Goal: Task Accomplishment & Management: Use online tool/utility

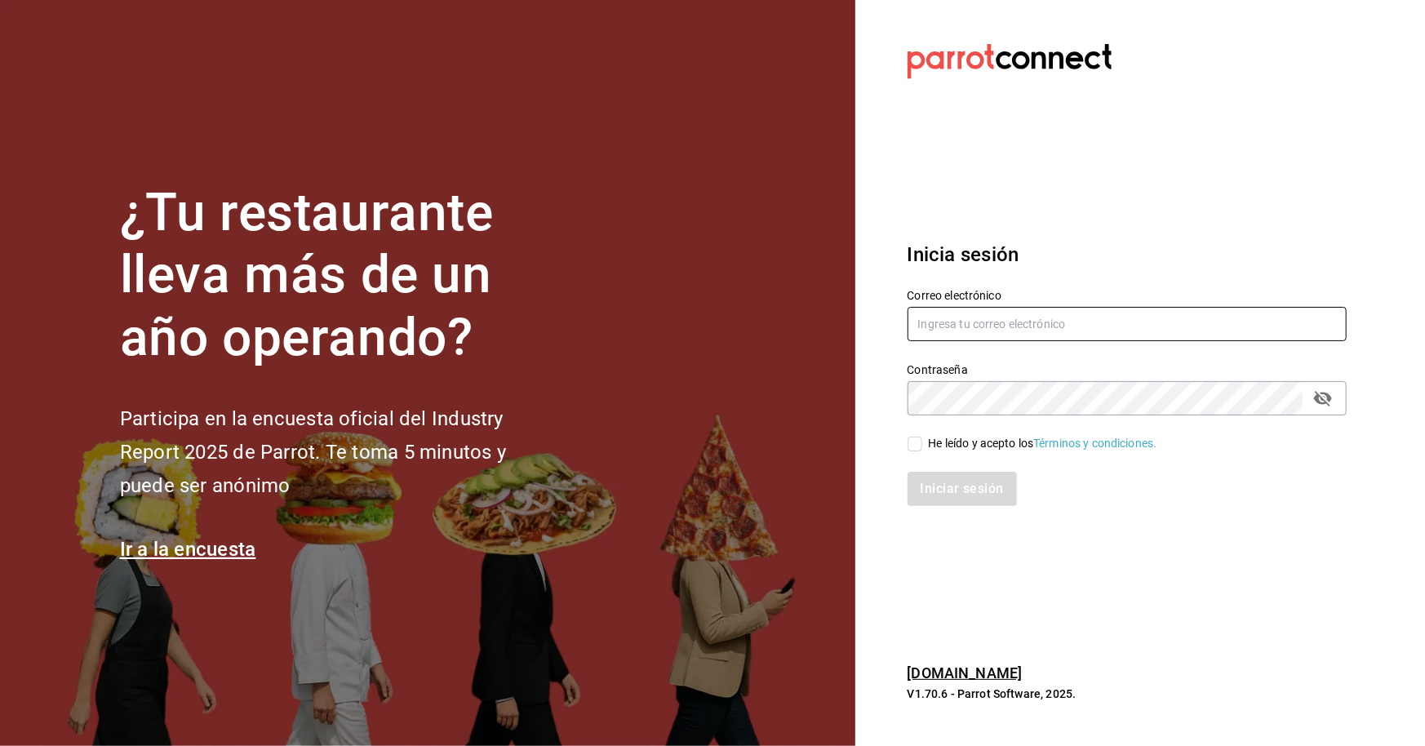
click at [991, 331] on input "text" at bounding box center [1126, 324] width 439 height 34
type input "restaurante@hotellepanto"
drag, startPoint x: 920, startPoint y: 444, endPoint x: 926, endPoint y: 478, distance: 34.9
click at [922, 444] on label "He leído y acepto los Términos y condiciones." at bounding box center [1032, 443] width 250 height 17
click at [922, 444] on input "He leído y acepto los Términos y condiciones." at bounding box center [914, 444] width 15 height 15
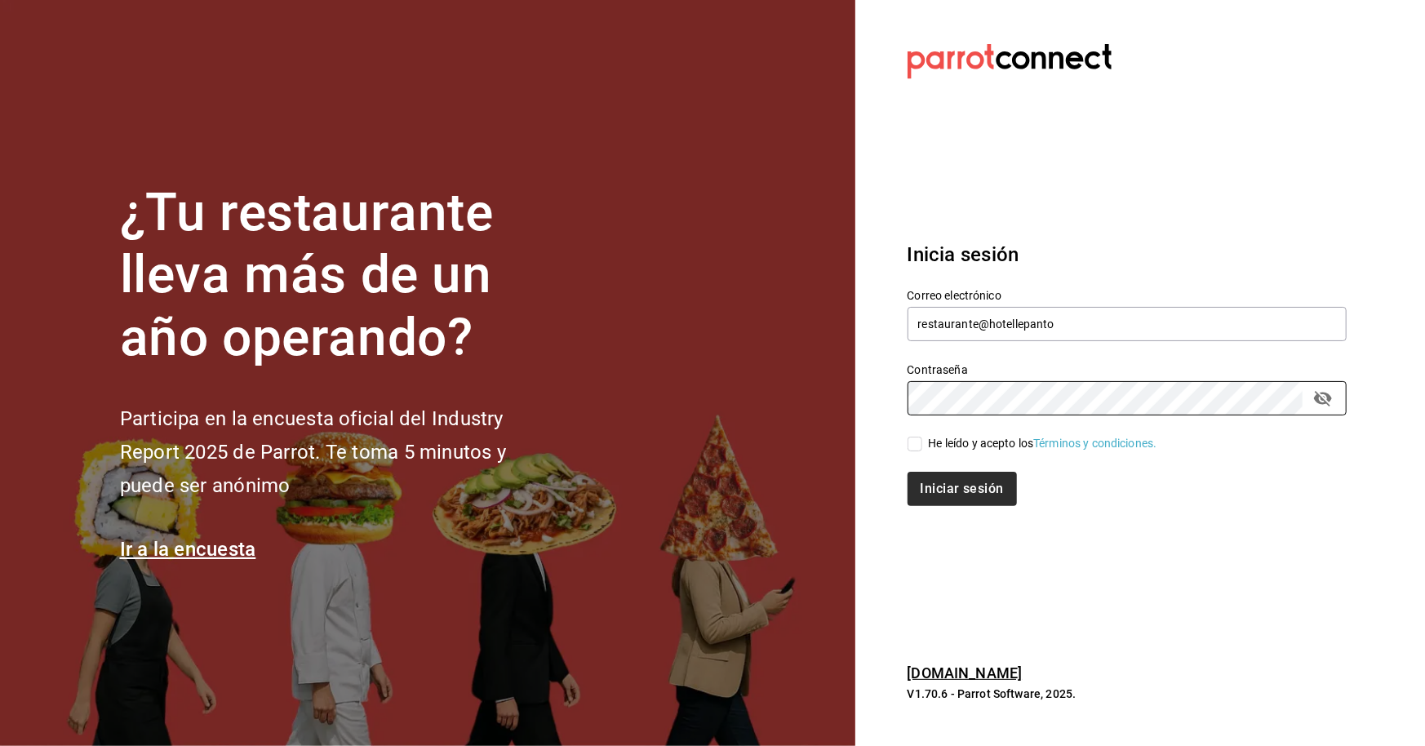
checkbox input "true"
click at [926, 478] on button "Iniciar sesión" at bounding box center [962, 489] width 111 height 34
type input "restaurante@hotellepanto.com"
click at [980, 488] on button "Iniciar sesión" at bounding box center [962, 489] width 111 height 34
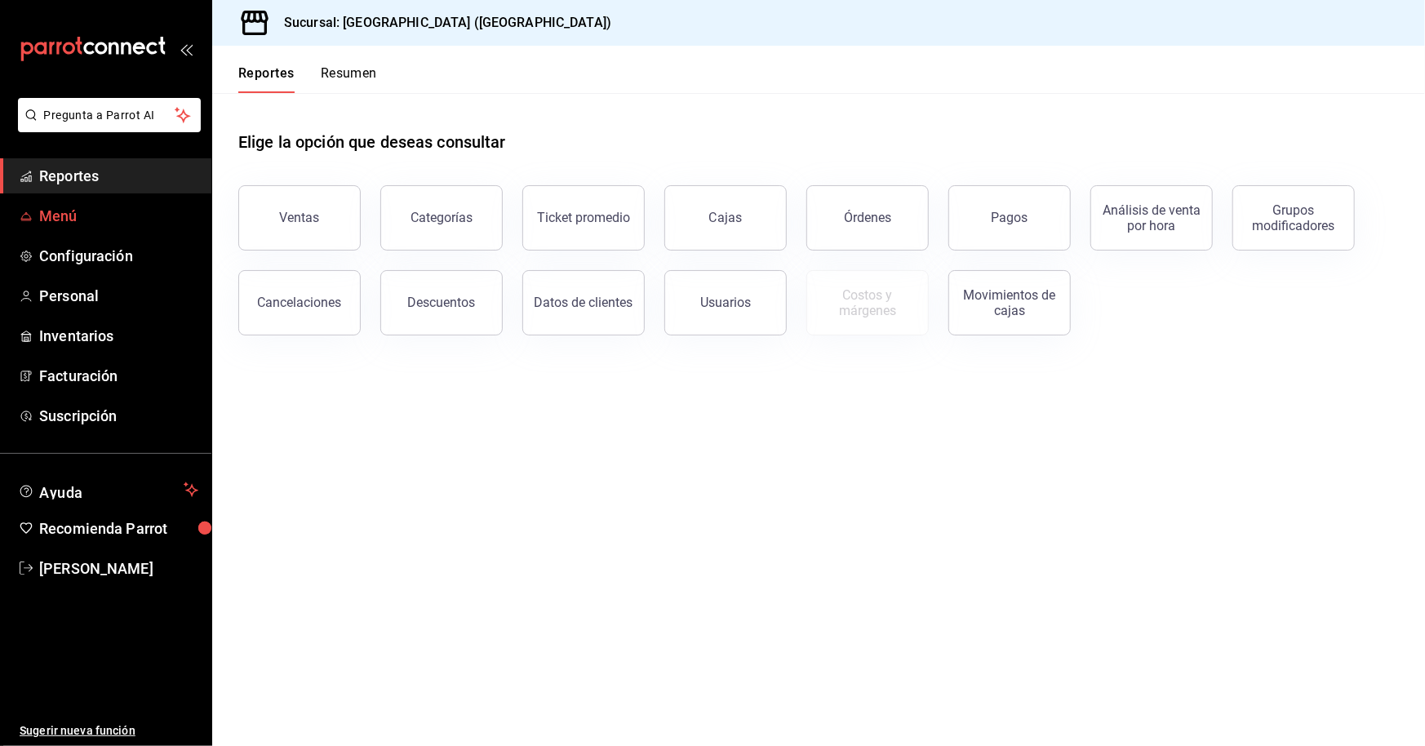
click at [92, 218] on span "Menú" at bounding box center [118, 216] width 159 height 22
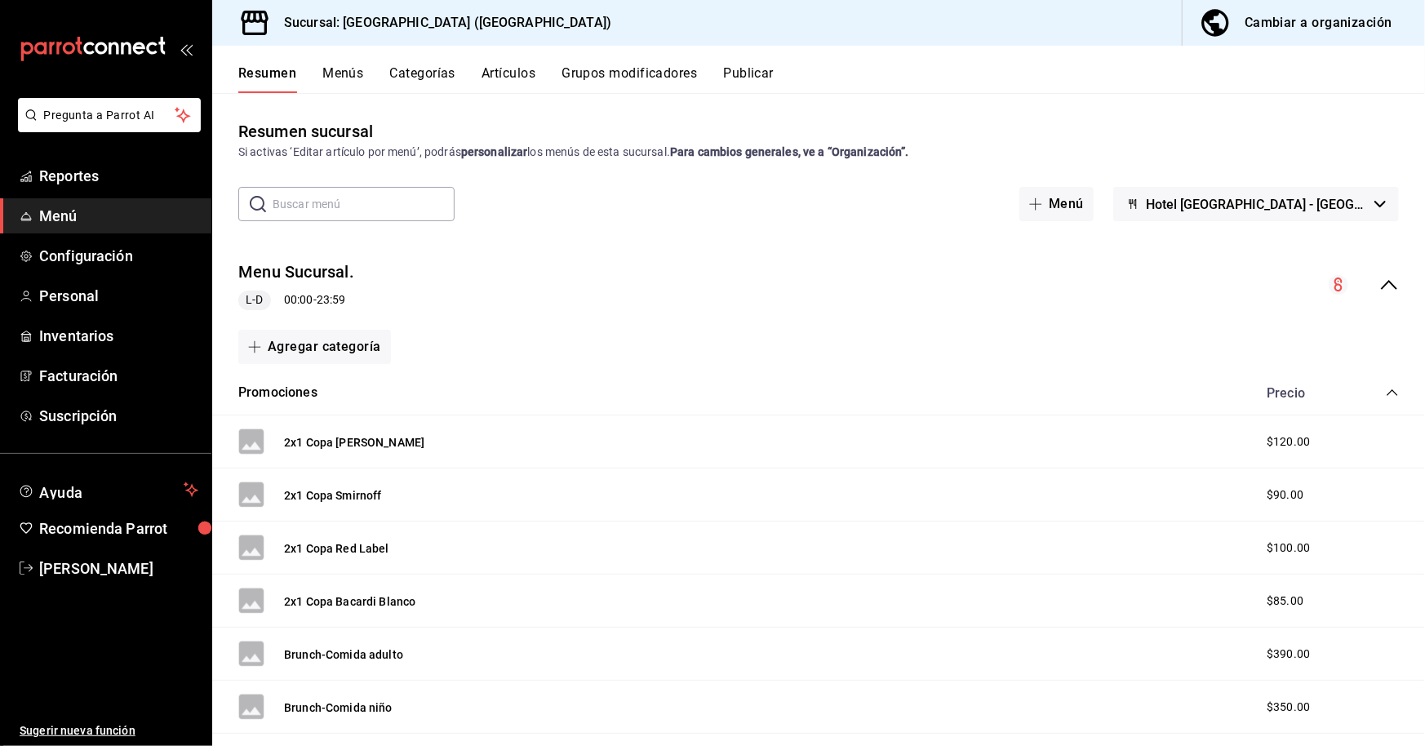
click at [509, 77] on button "Artículos" at bounding box center [508, 79] width 54 height 28
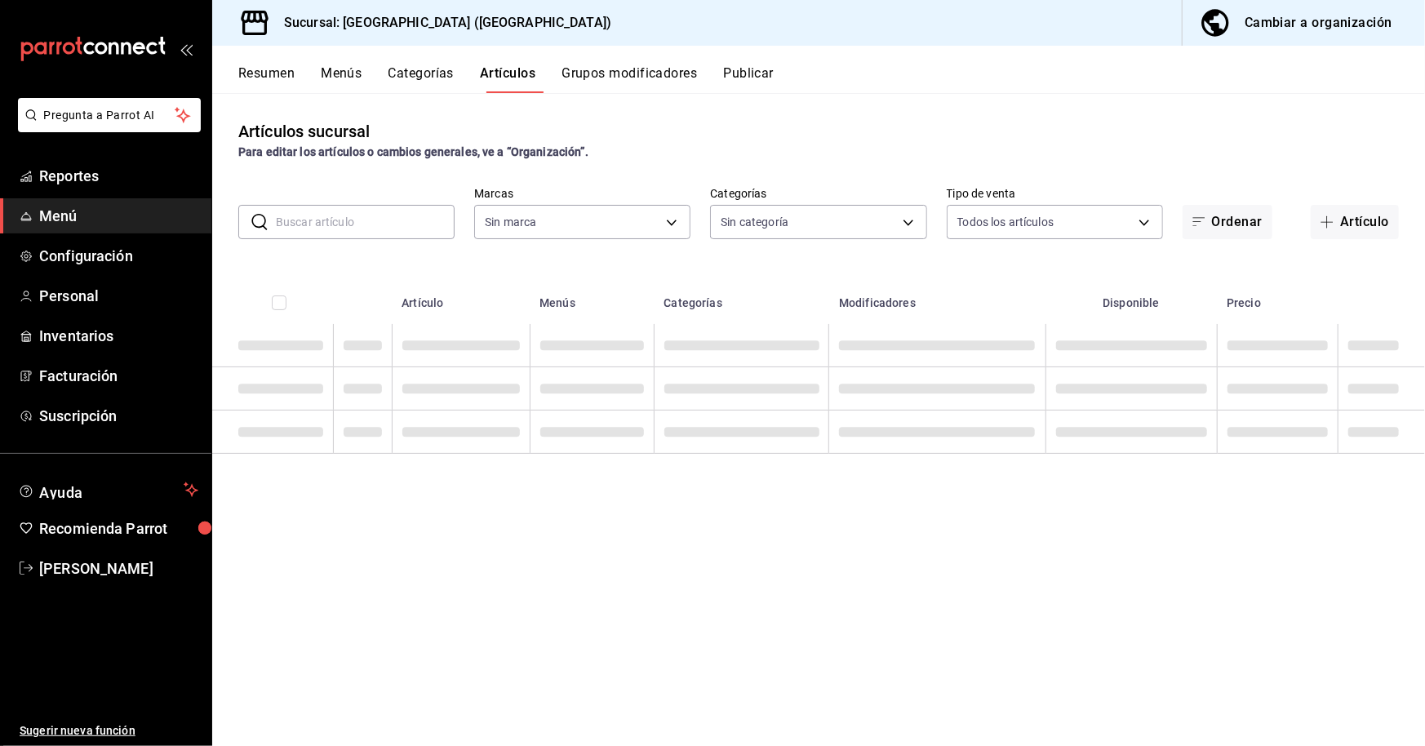
type input "78876d7d-d969-4c97-957f-d97bcaf374a8"
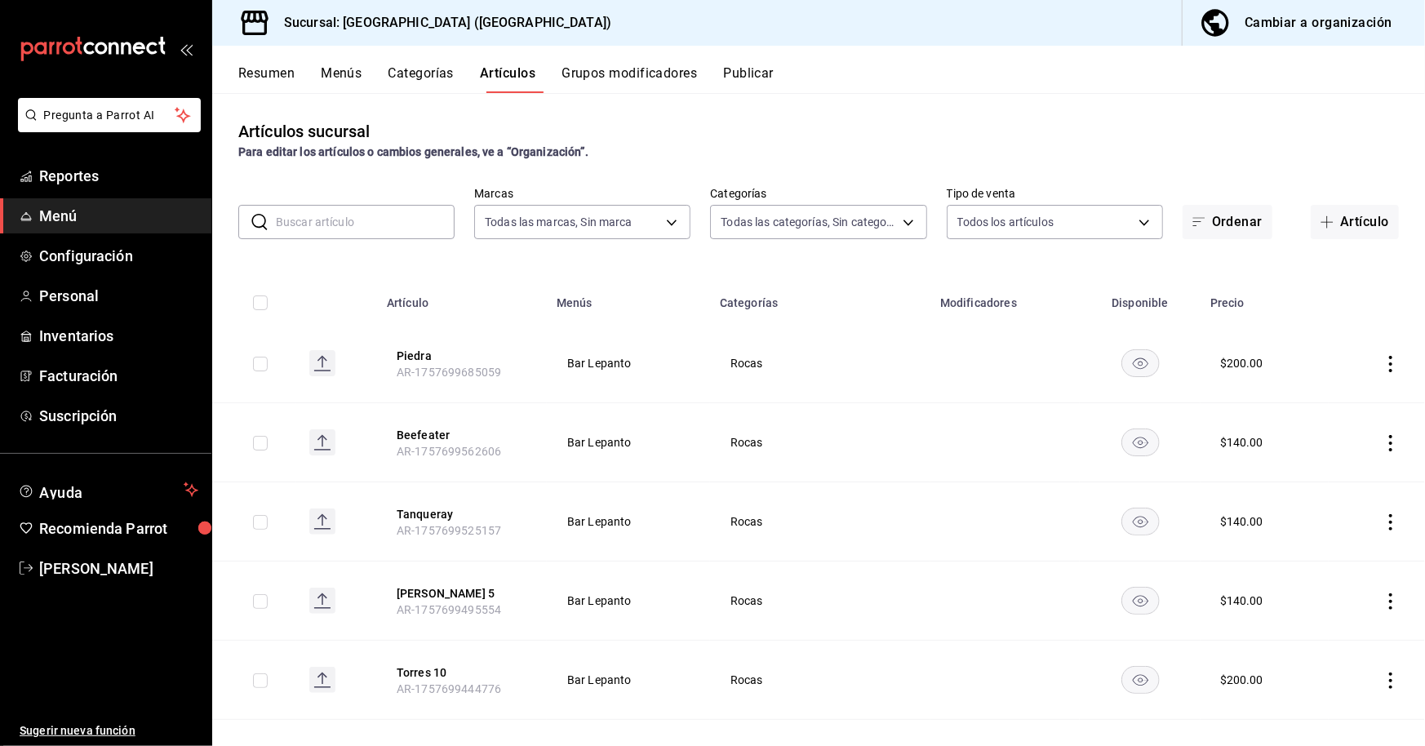
type input "9760281f-81ad-46c3-b9c0-be0c0613a977,ac4e71ac-81c4-4907-870b-e8ecc1dcb773,15b44…"
click at [387, 218] on input "text" at bounding box center [365, 222] width 179 height 33
type input "desayu"
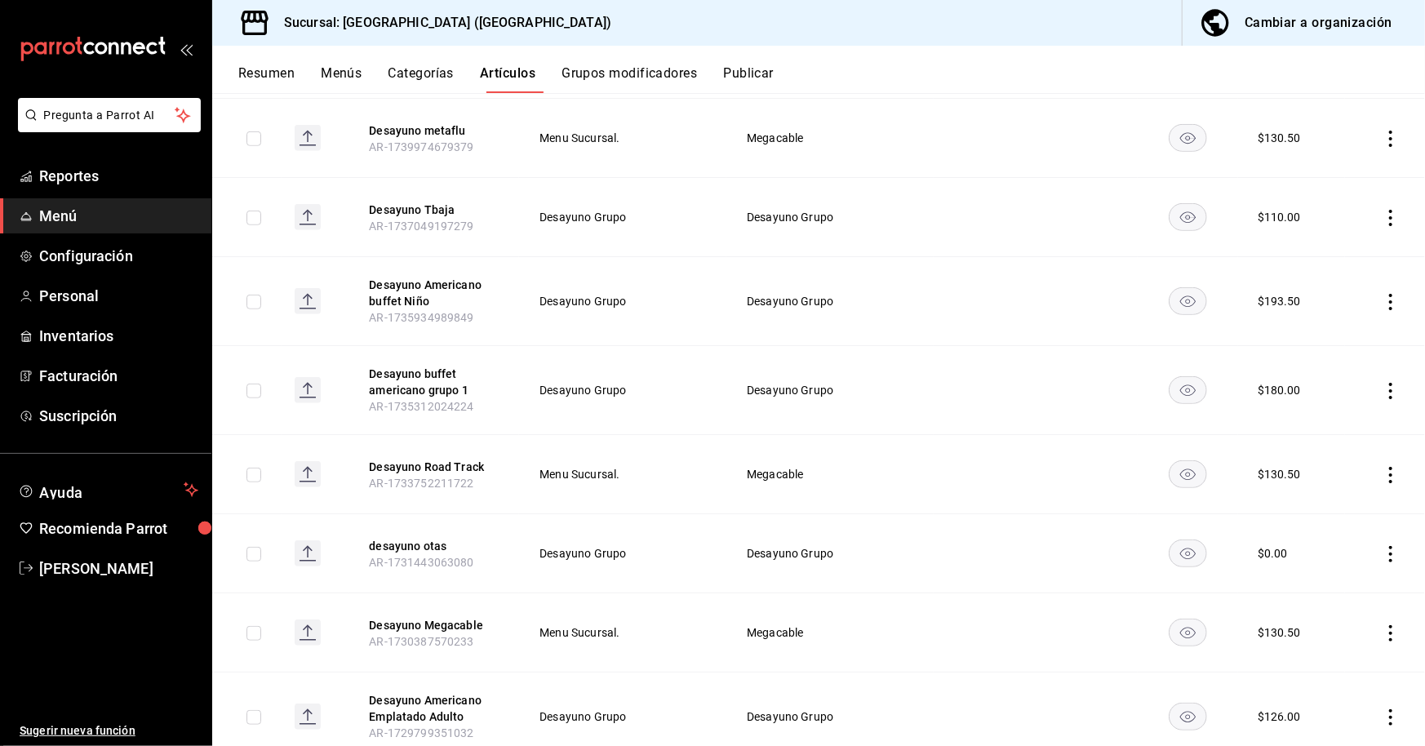
scroll to position [653, 0]
